Goal: Information Seeking & Learning: Check status

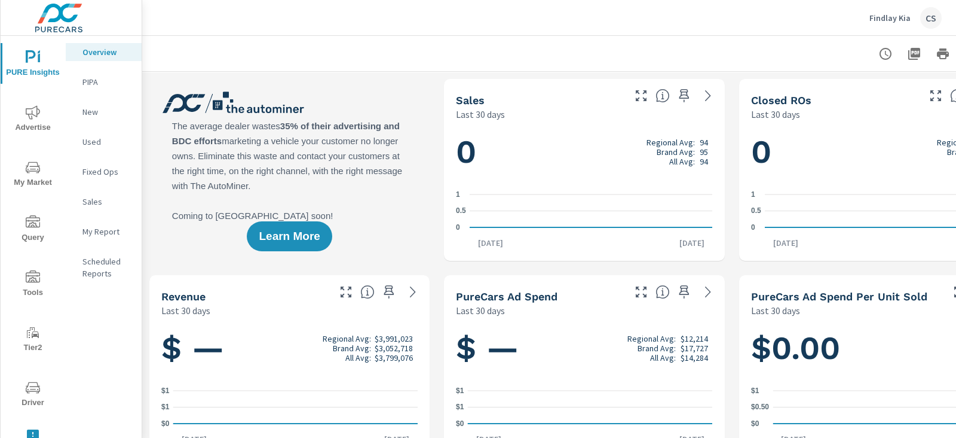
scroll to position [2, 0]
click at [29, 290] on span "Tools" at bounding box center [32, 282] width 57 height 29
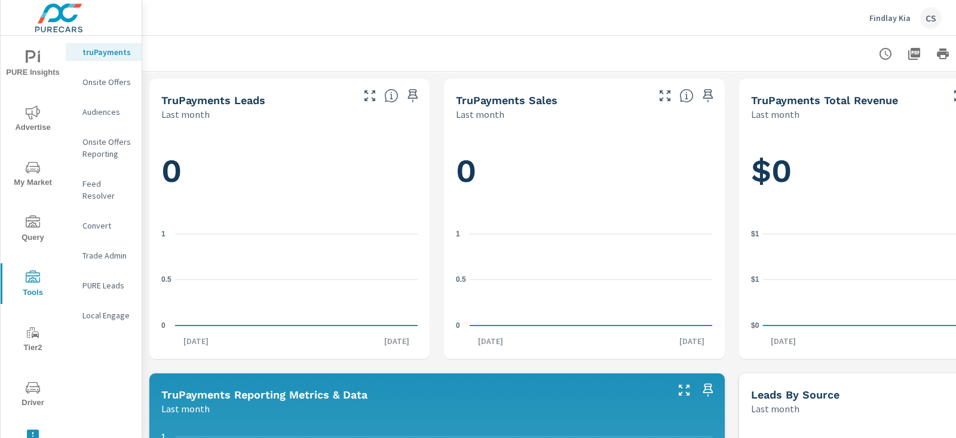
click at [32, 336] on icon "nav menu" at bounding box center [35, 334] width 7 height 7
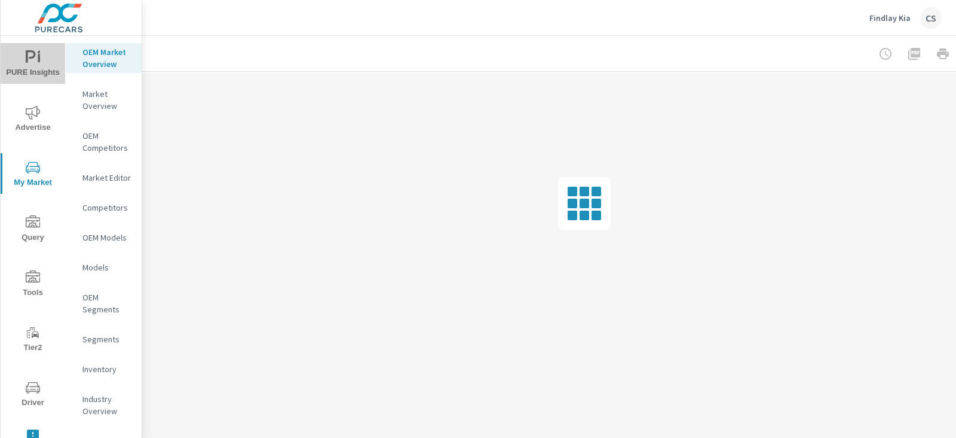
click at [42, 63] on span "PURE Insights" at bounding box center [32, 64] width 57 height 29
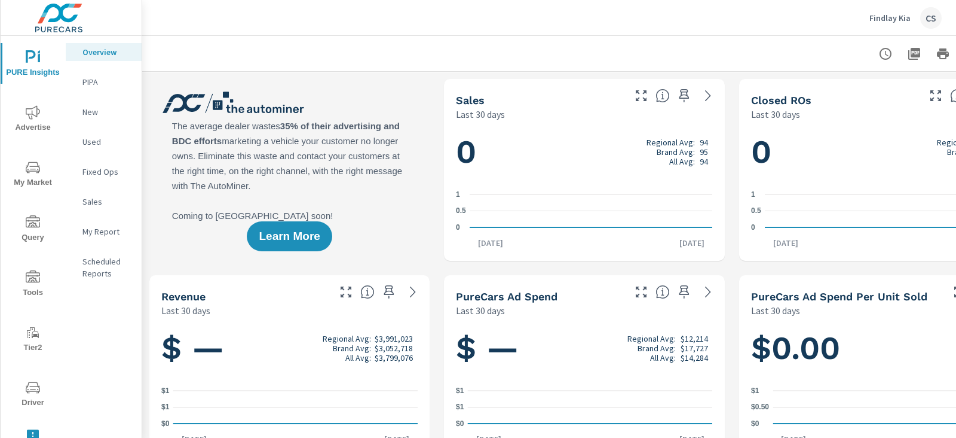
click at [112, 269] on p "Scheduled Reports" at bounding box center [107, 267] width 50 height 24
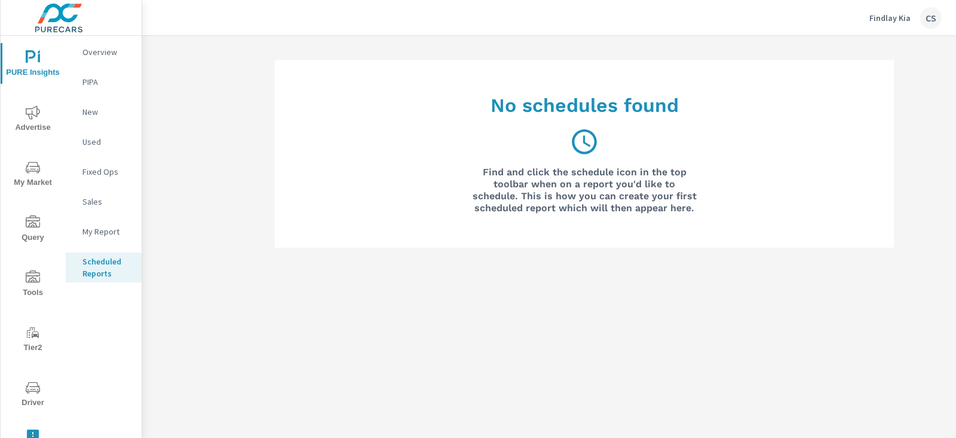
click at [114, 231] on p "My Report" at bounding box center [107, 231] width 50 height 12
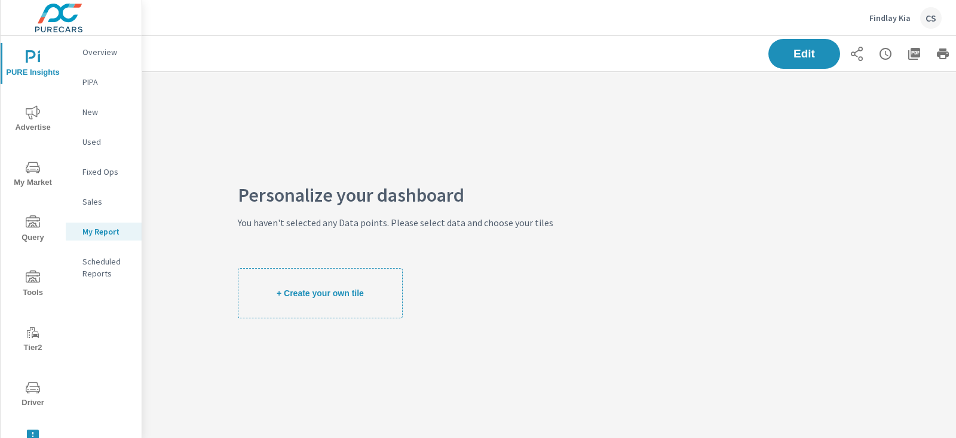
click at [97, 50] on p "Overview" at bounding box center [107, 52] width 50 height 12
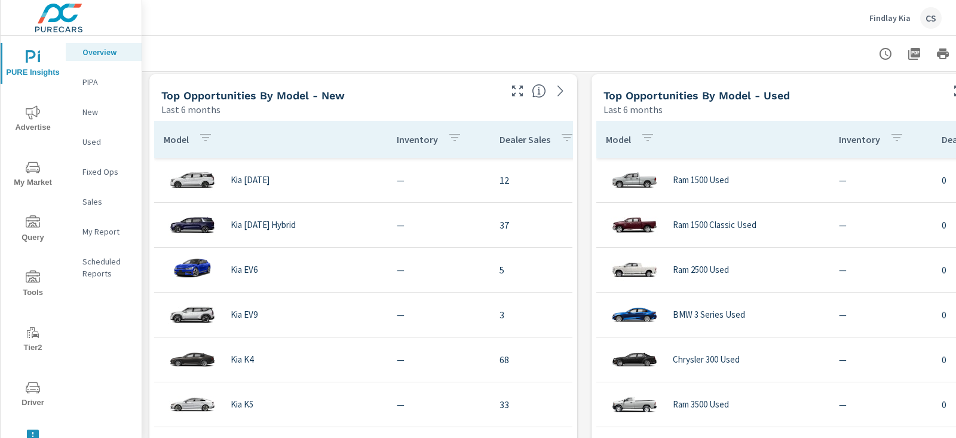
scroll to position [897, 0]
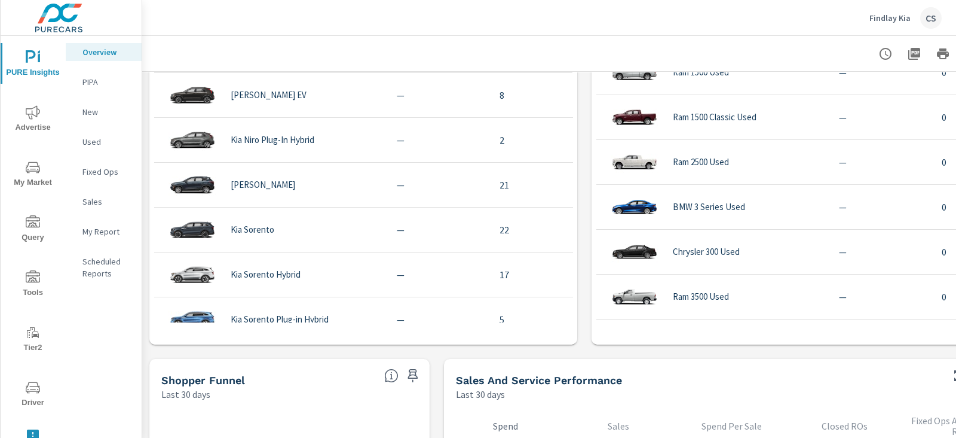
scroll to position [298, 0]
